Goal: Task Accomplishment & Management: Complete application form

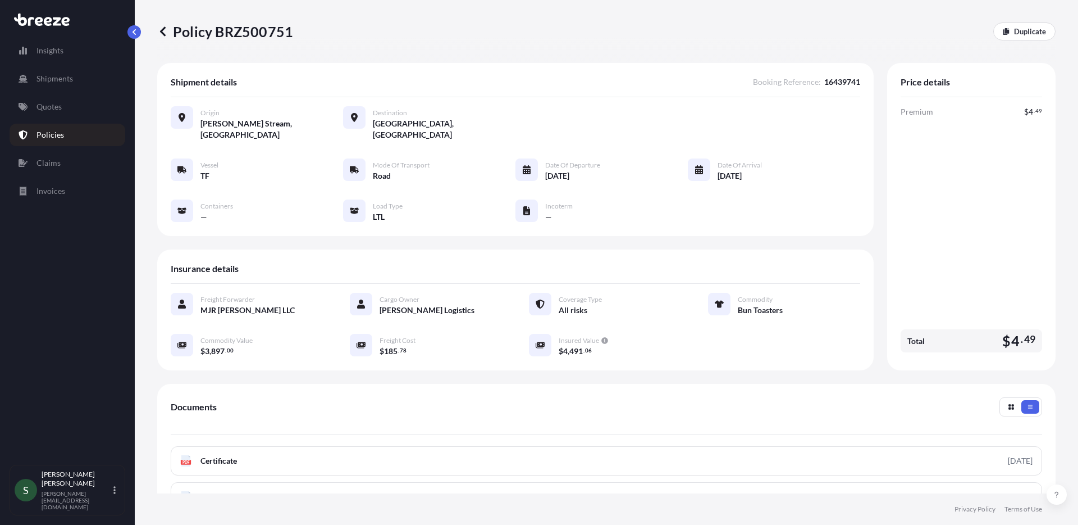
click at [63, 137] on link "Policies" at bounding box center [68, 135] width 116 height 22
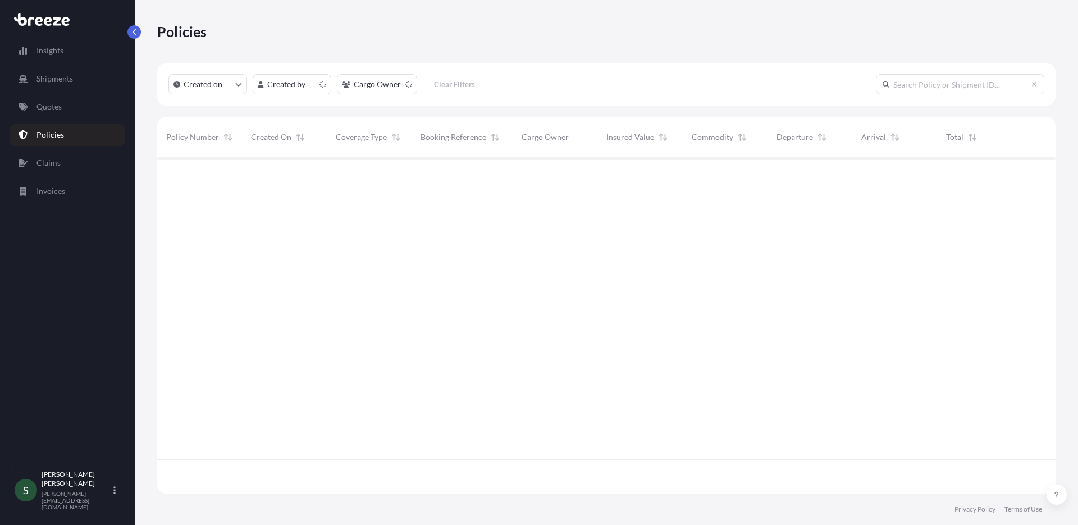
scroll to position [334, 890]
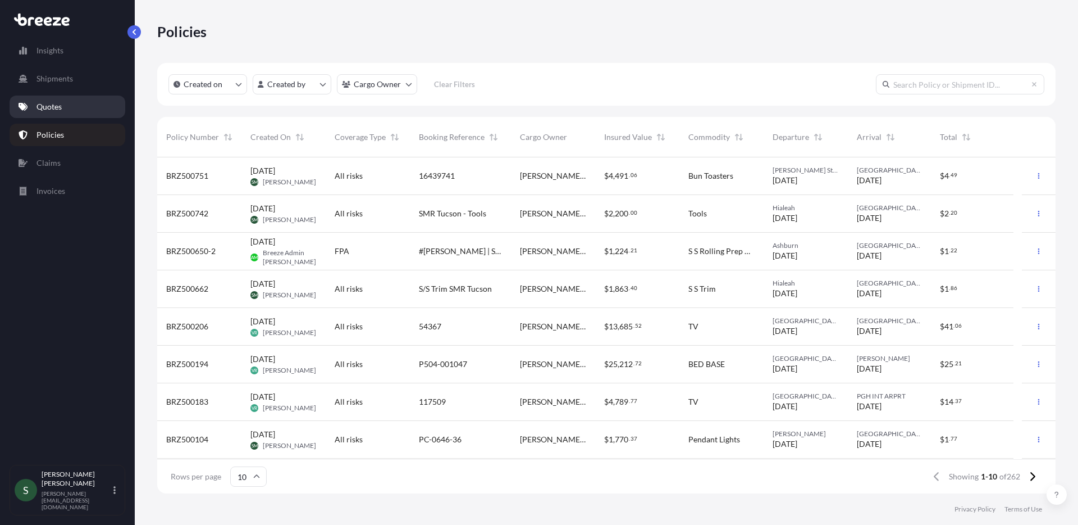
click at [49, 106] on p "Quotes" at bounding box center [49, 106] width 25 height 11
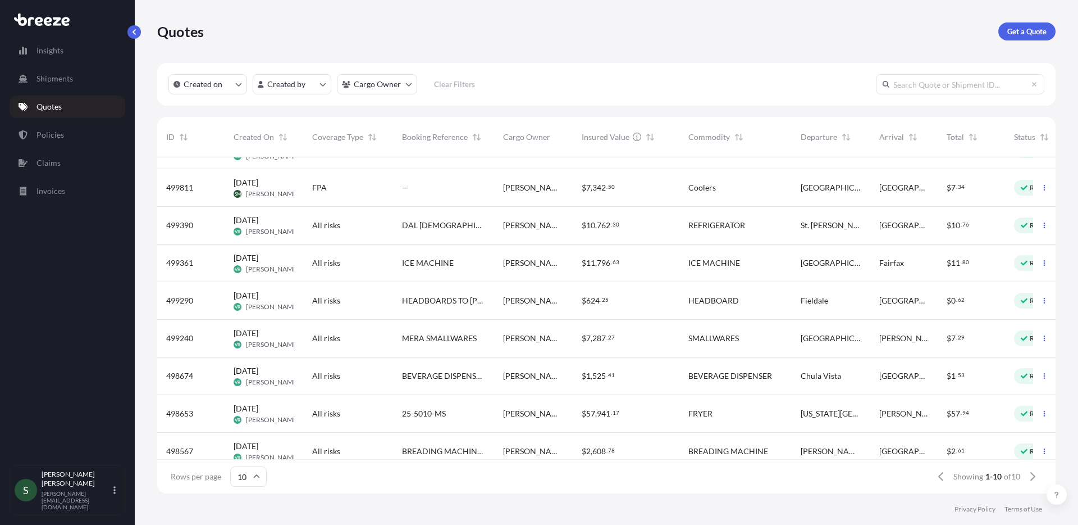
scroll to position [83, 0]
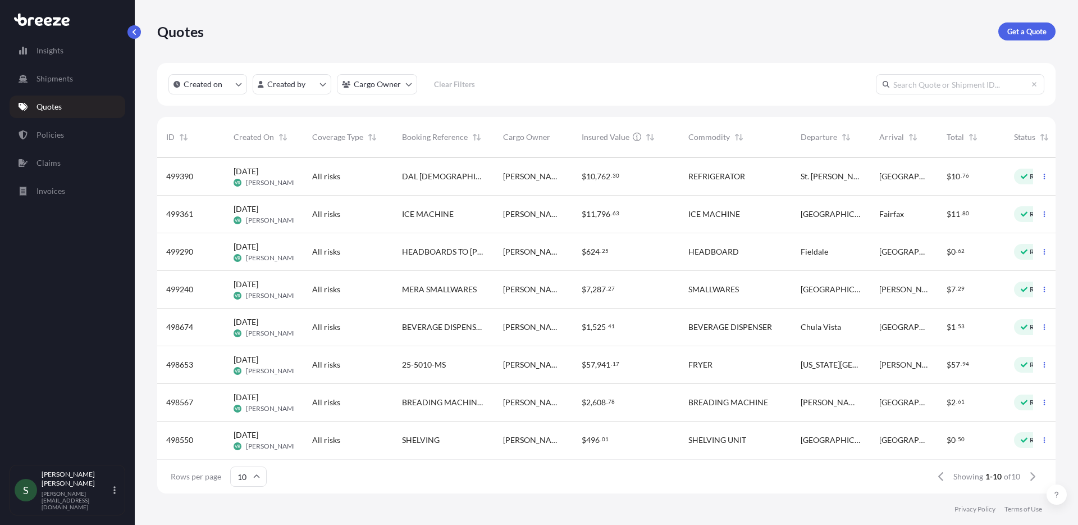
click at [943, 434] on div "$ 0 . 50" at bounding box center [971, 440] width 67 height 38
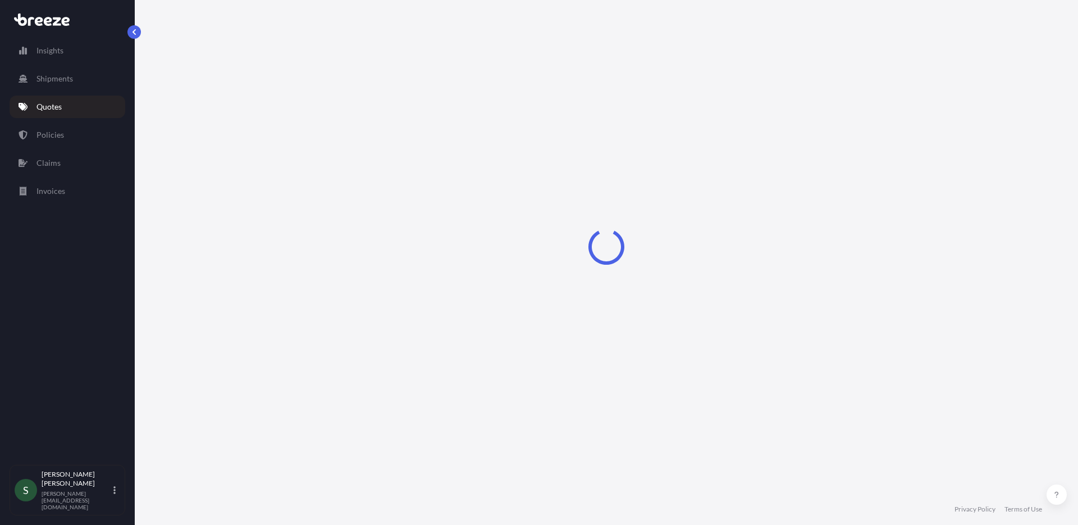
select select "Road"
select select "1"
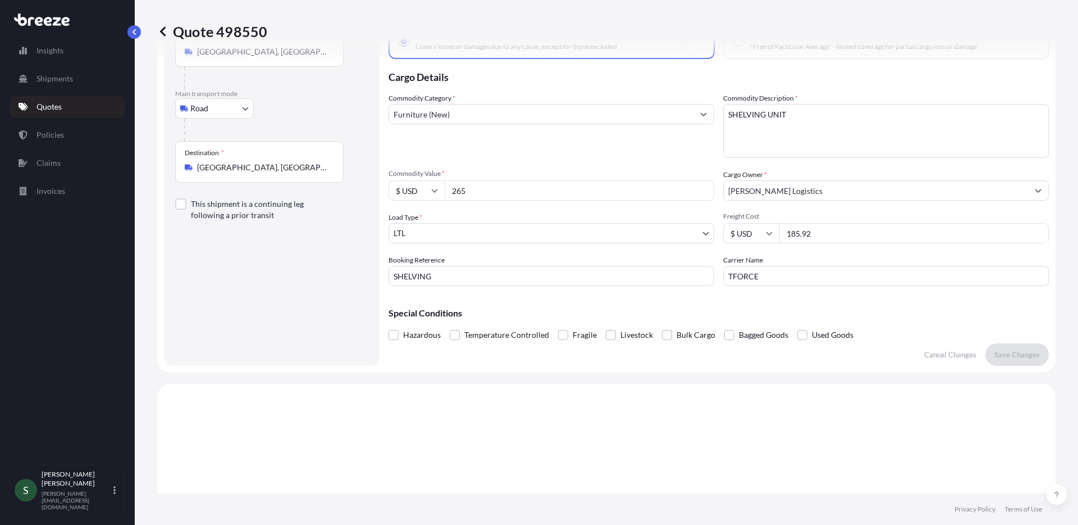
scroll to position [63, 0]
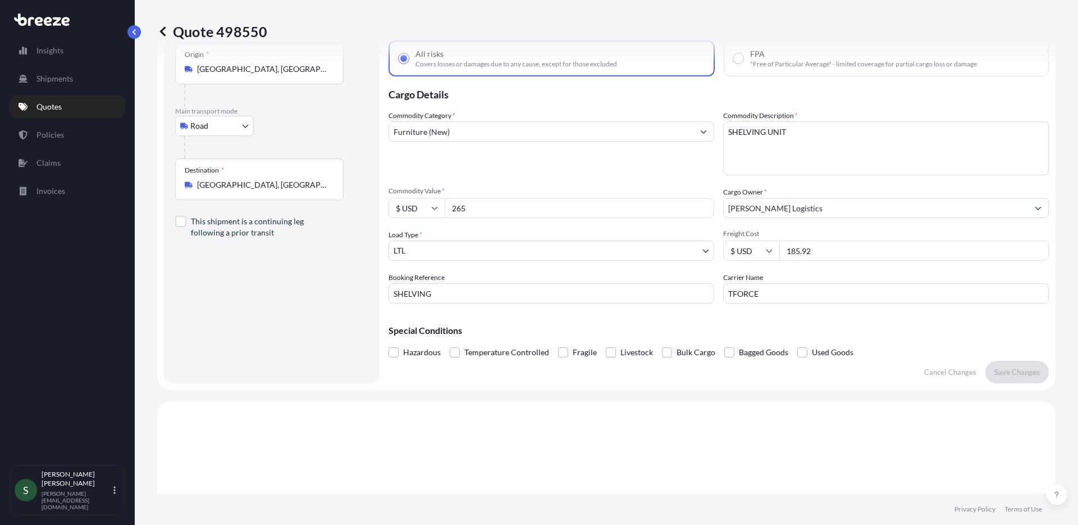
drag, startPoint x: 845, startPoint y: 251, endPoint x: 775, endPoint y: 245, distance: 71.0
click at [780, 245] on div "185.92" at bounding box center [915, 250] width 270 height 20
click at [812, 249] on input "235.92" at bounding box center [915, 250] width 270 height 20
type input "235.78"
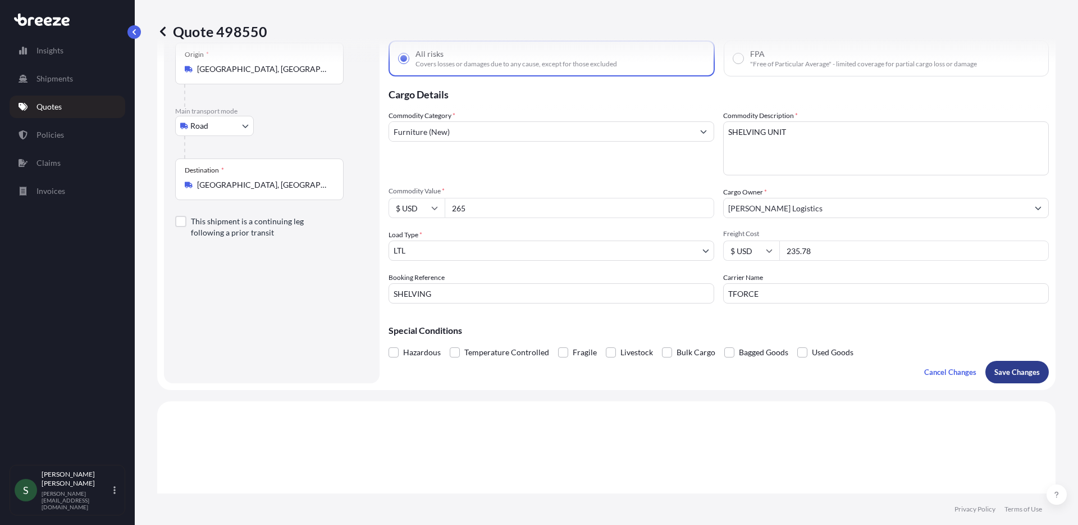
click at [1009, 366] on p "Save Changes" at bounding box center [1017, 371] width 45 height 11
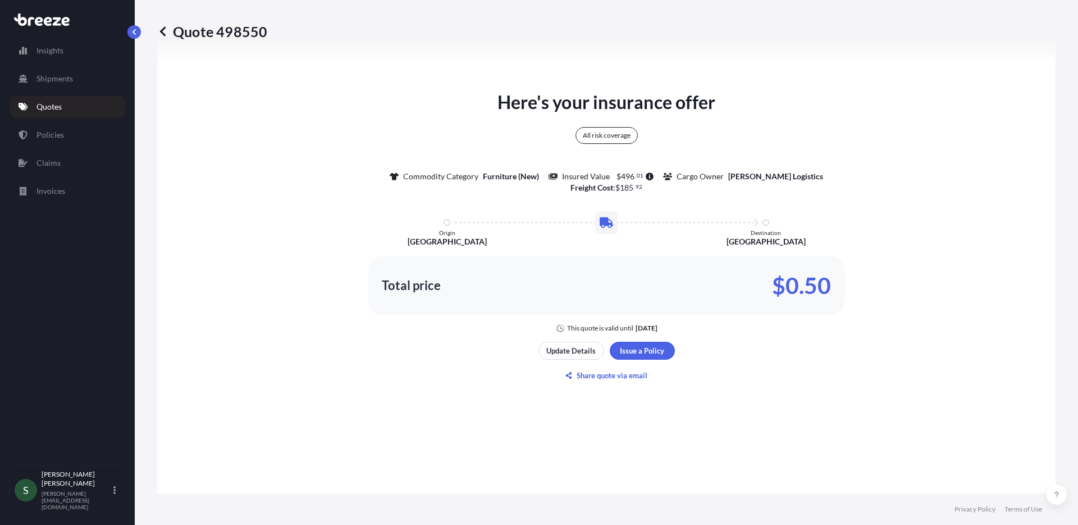
select select "Road"
select select "1"
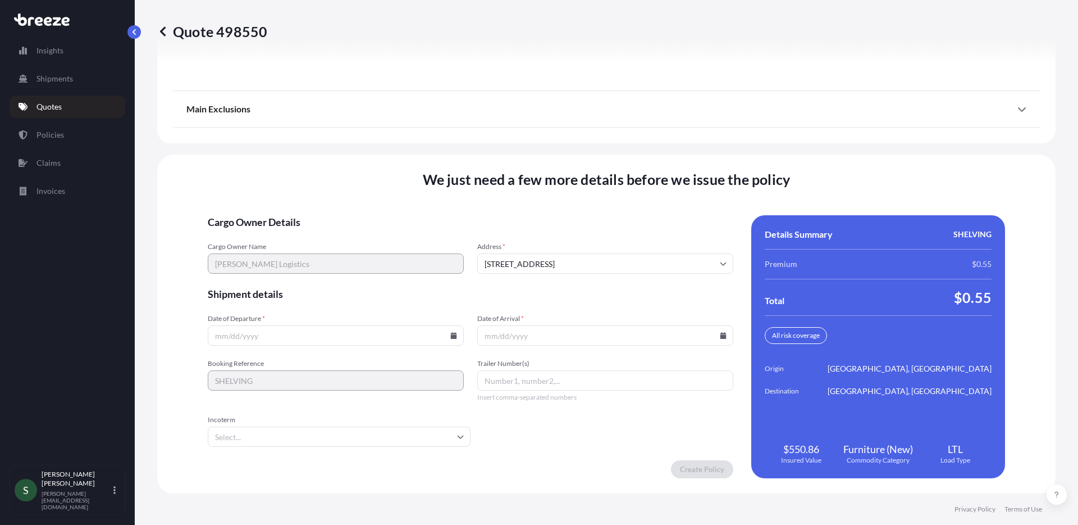
scroll to position [1437, 0]
click at [448, 339] on input "Date of Departure *" at bounding box center [336, 335] width 256 height 20
click at [452, 335] on icon at bounding box center [454, 334] width 6 height 7
click at [258, 215] on button "6" at bounding box center [258, 213] width 18 height 18
type input "[DATE]"
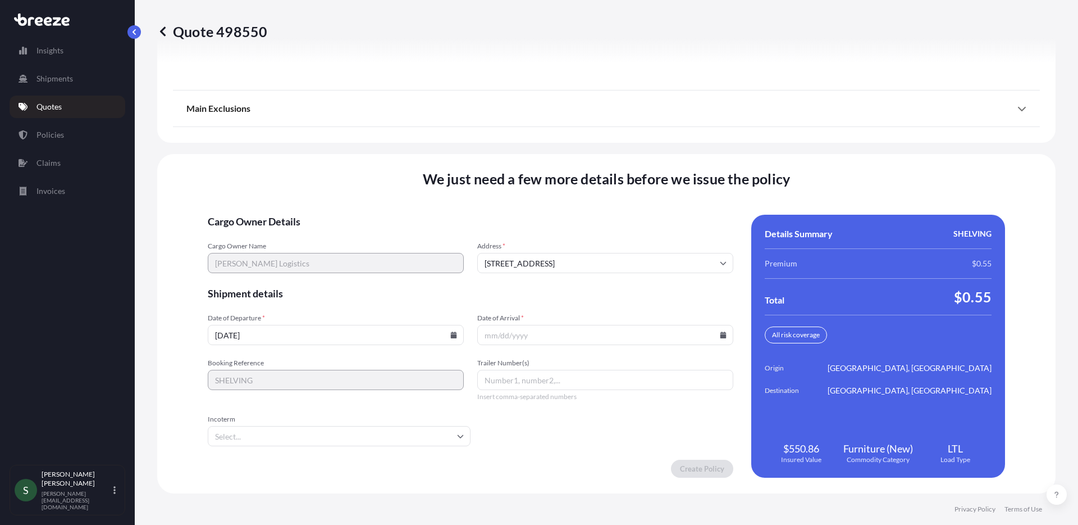
click at [721, 335] on icon at bounding box center [724, 334] width 6 height 7
click at [626, 212] on button "10" at bounding box center [627, 213] width 18 height 18
type input "[DATE]"
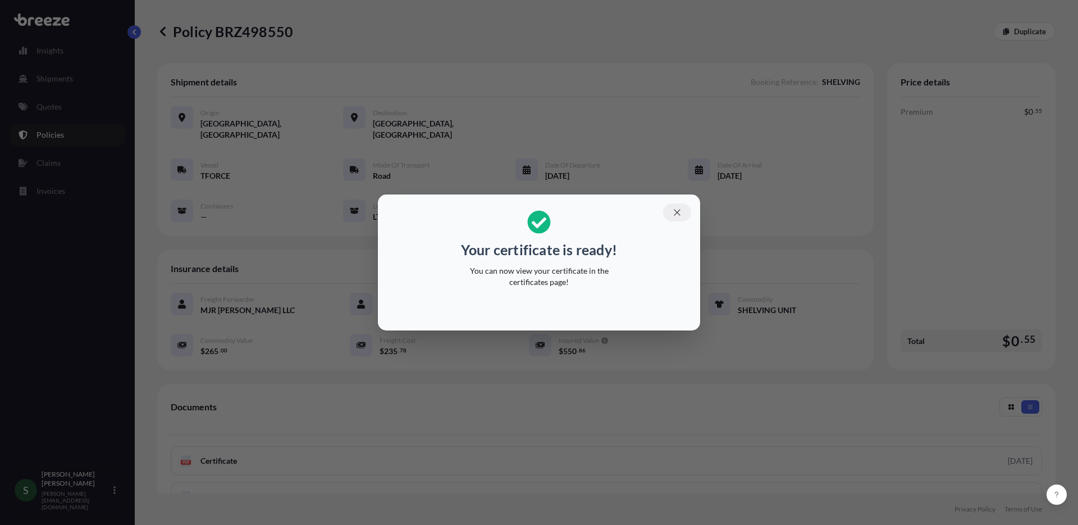
click at [679, 215] on icon "button" at bounding box center [677, 212] width 10 height 10
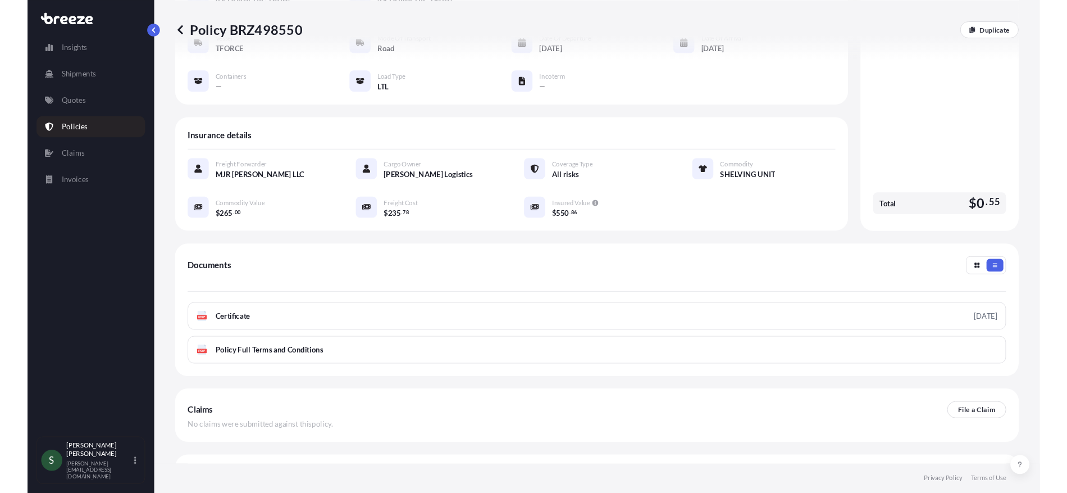
scroll to position [140, 0]
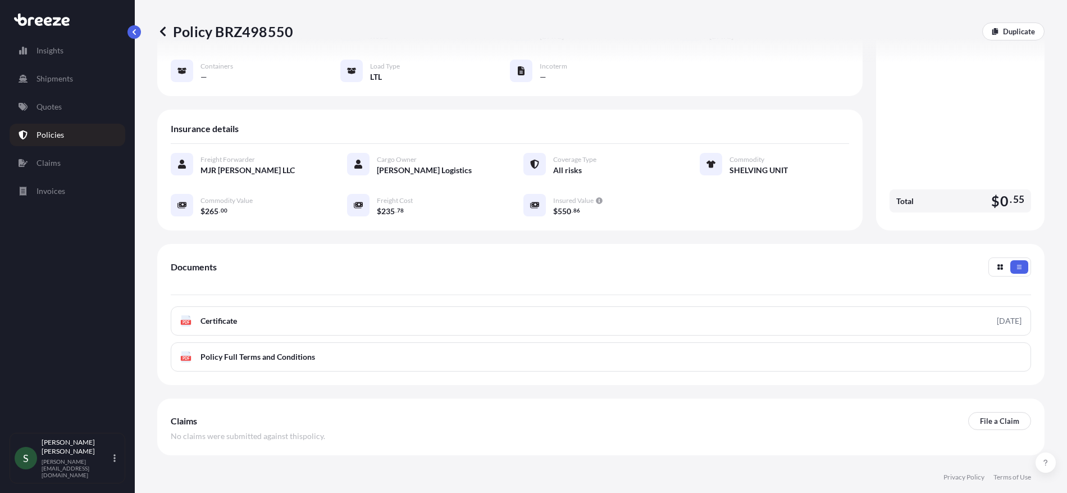
click at [61, 137] on p "Policies" at bounding box center [51, 134] width 28 height 11
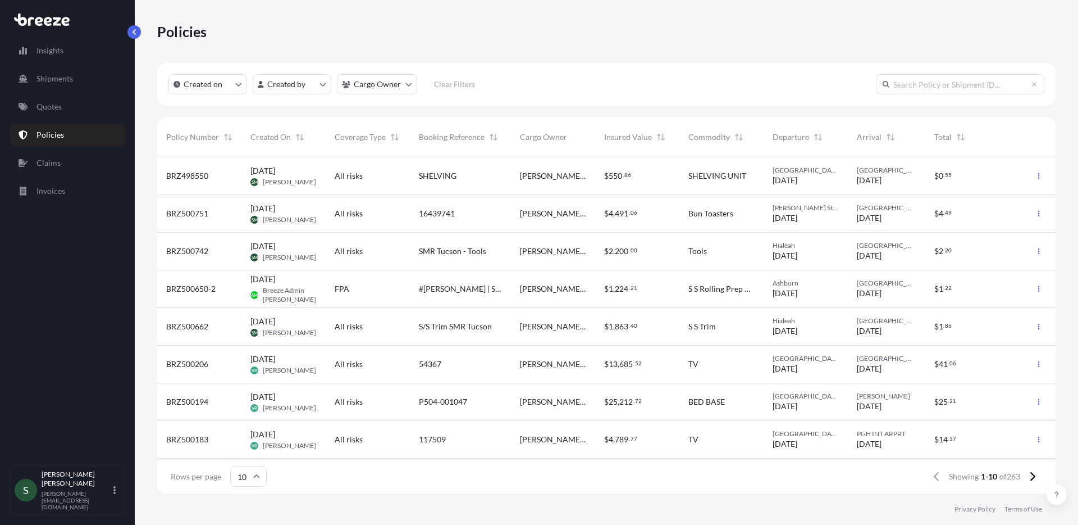
scroll to position [334, 890]
